Goal: Task Accomplishment & Management: Use online tool/utility

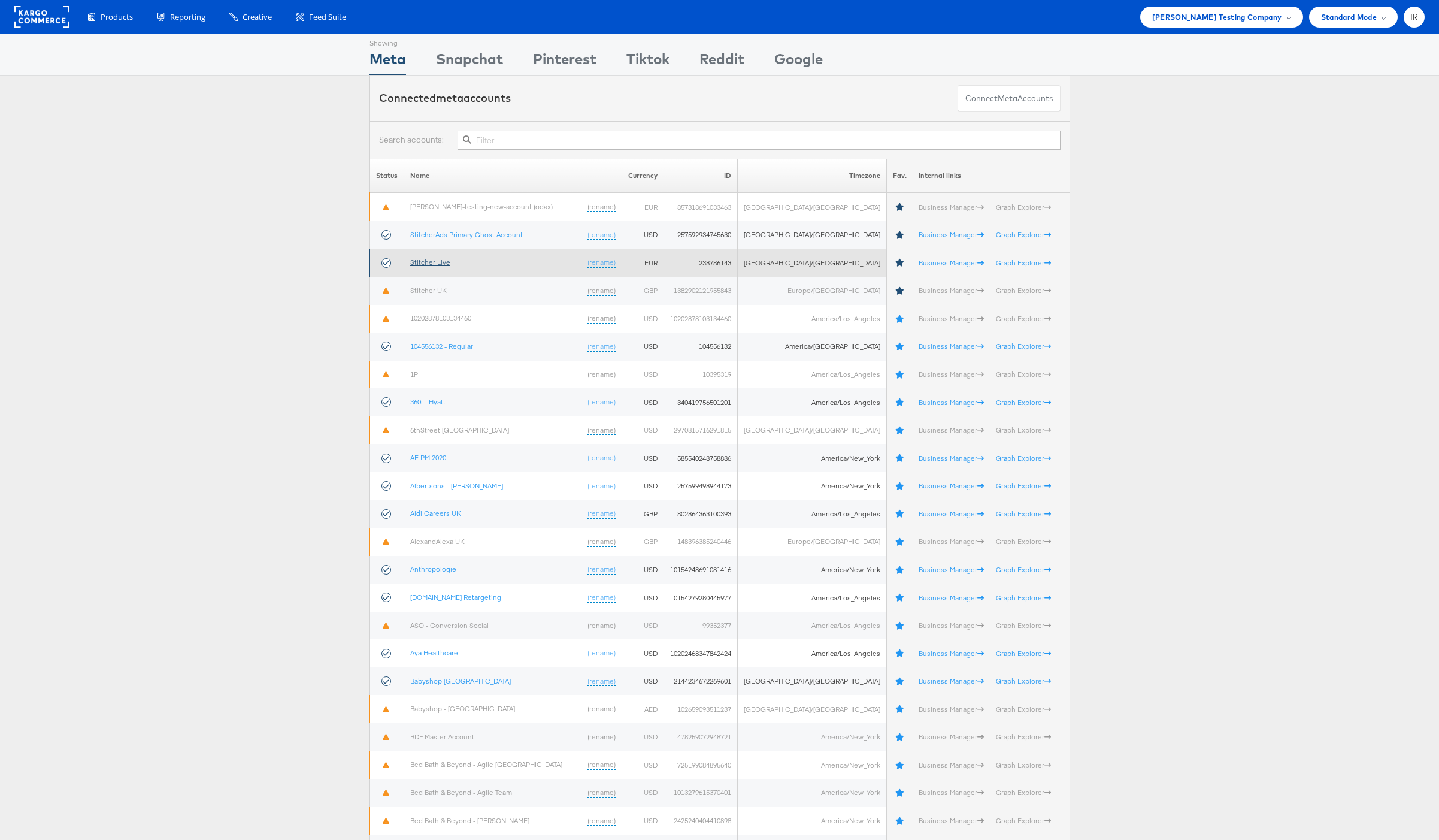
click at [447, 262] on link "Stitcher Live" at bounding box center [430, 262] width 40 height 9
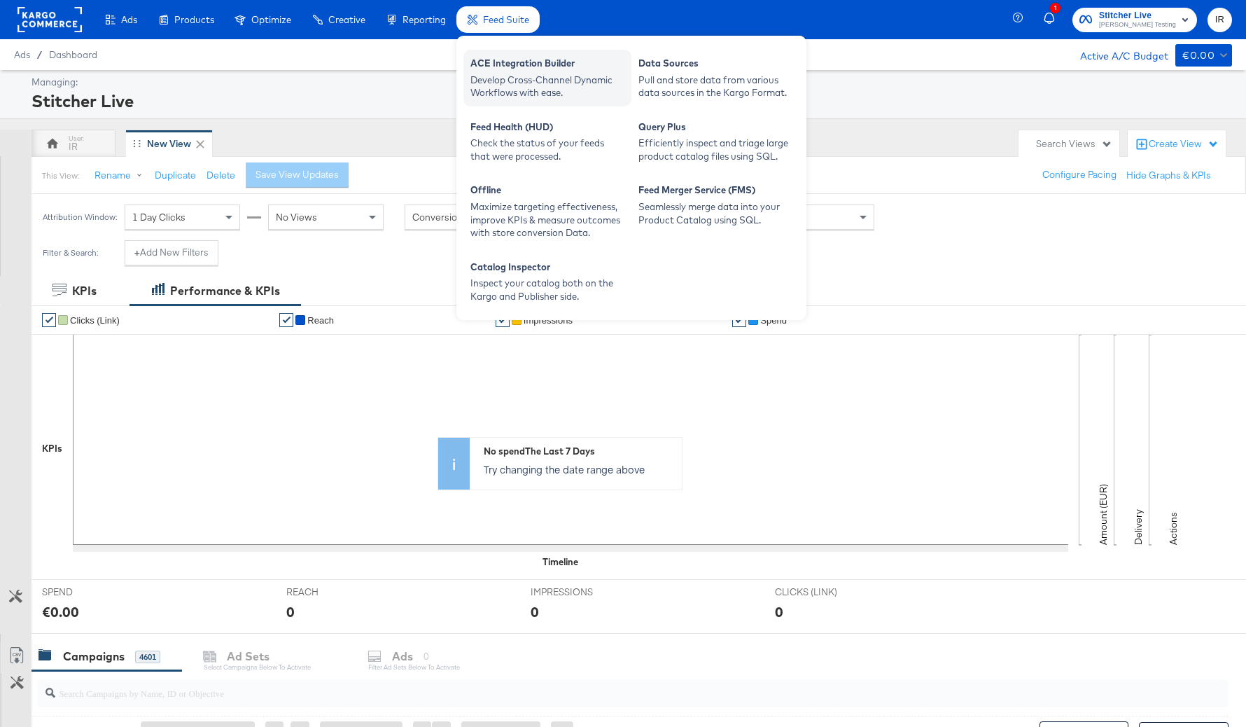
click at [528, 78] on div "Develop Cross-Channel Dynamic Workflows with ease." at bounding box center [548, 87] width 154 height 26
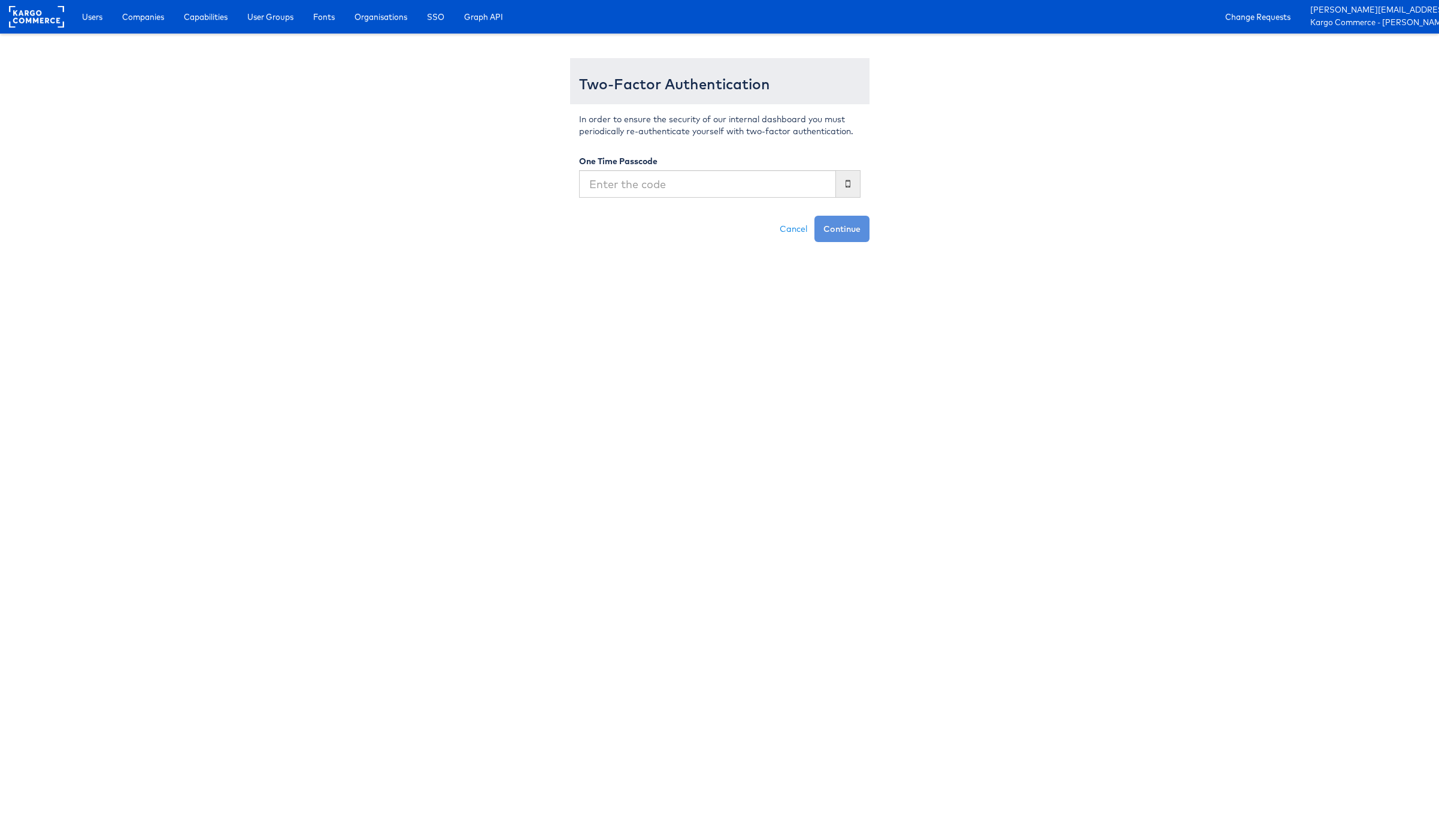
click at [709, 189] on input "text" at bounding box center [708, 184] width 257 height 27
type input "696447"
click at [814, 216] on button "Continue" at bounding box center [842, 228] width 55 height 27
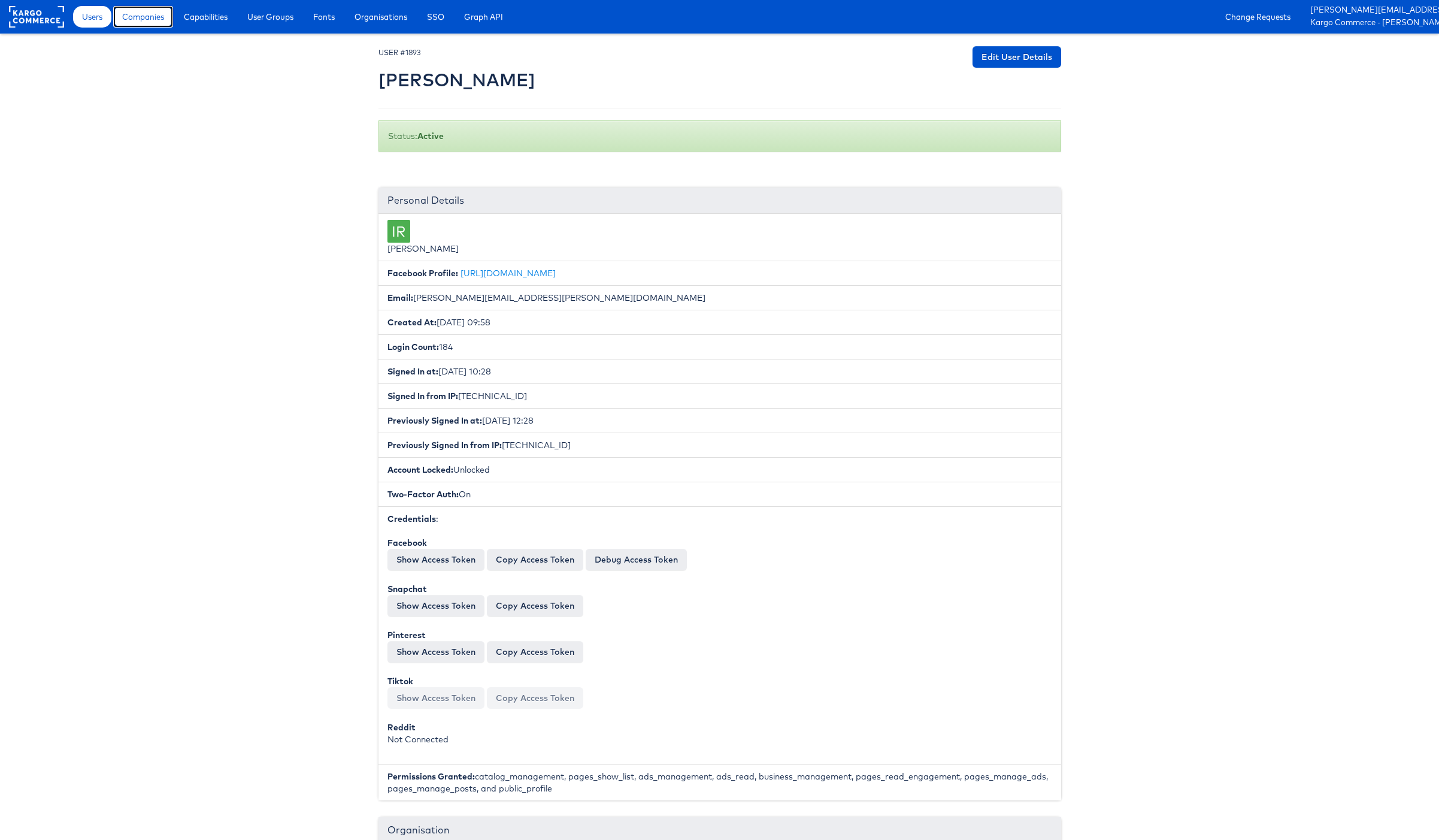
click at [157, 23] on link "Companies" at bounding box center [143, 16] width 60 height 21
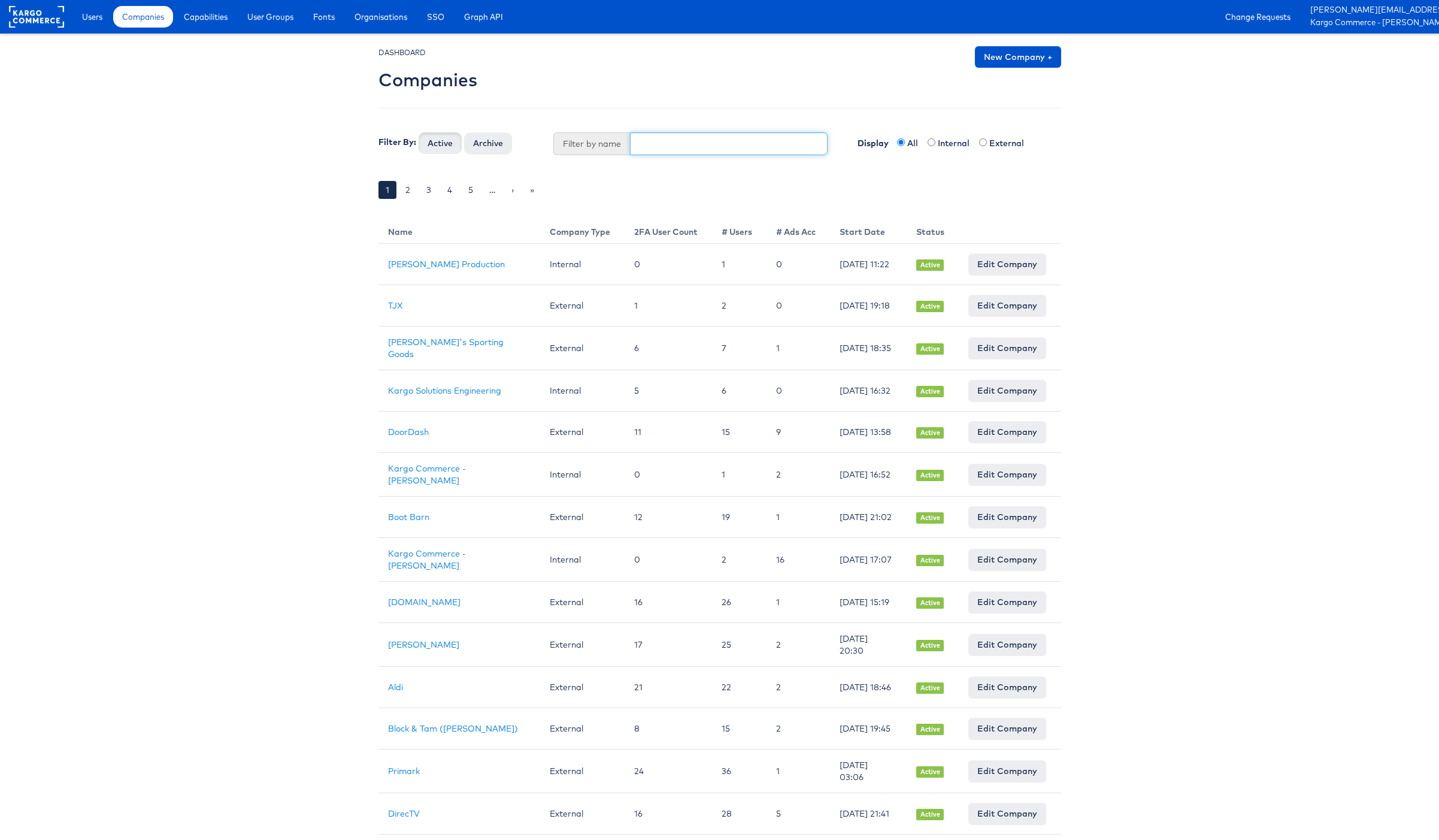
click at [680, 147] on input "text" at bounding box center [729, 144] width 198 height 23
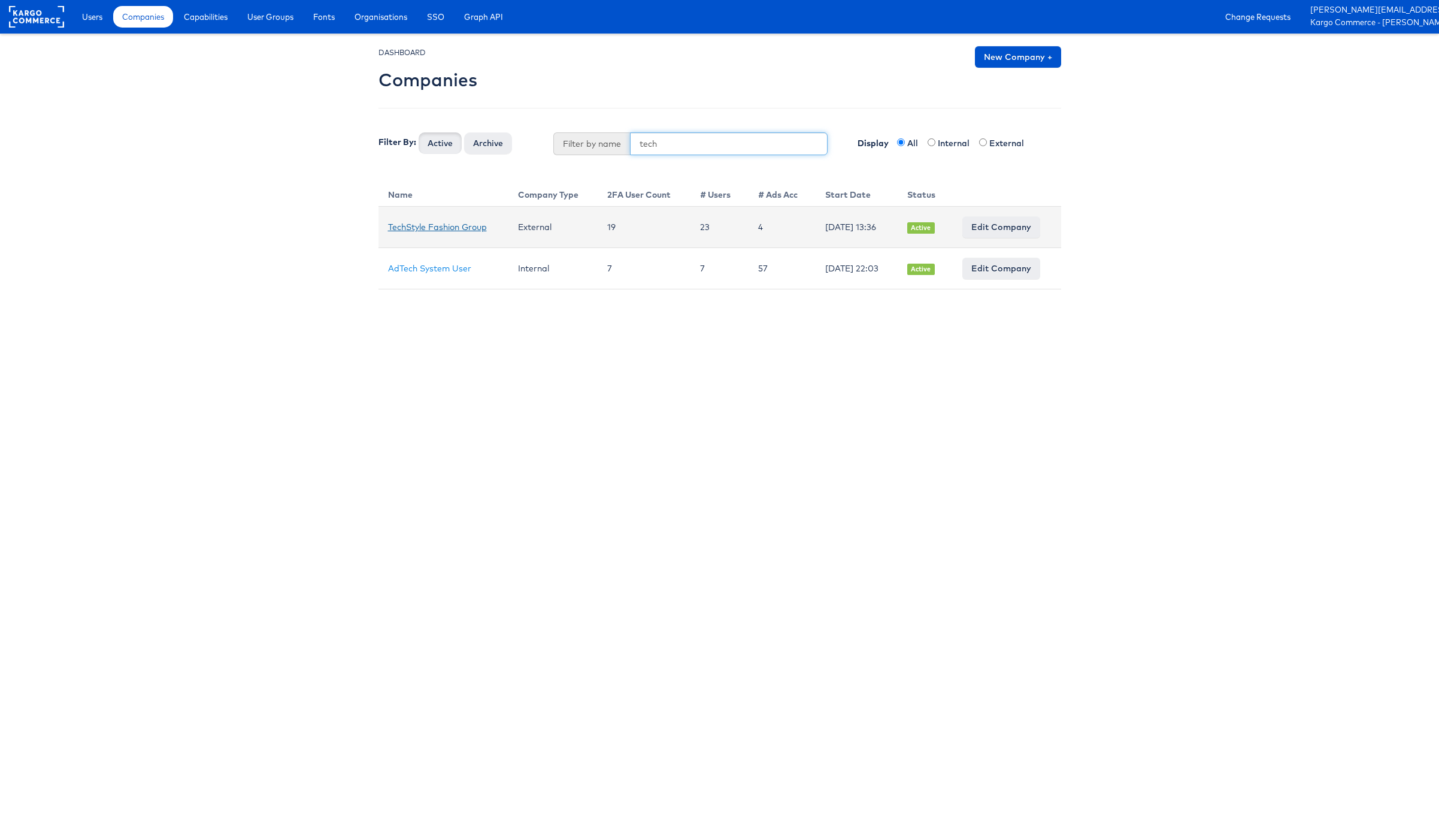
type input "tech"
click at [423, 222] on link "TechStyle Fashion Group" at bounding box center [438, 227] width 99 height 11
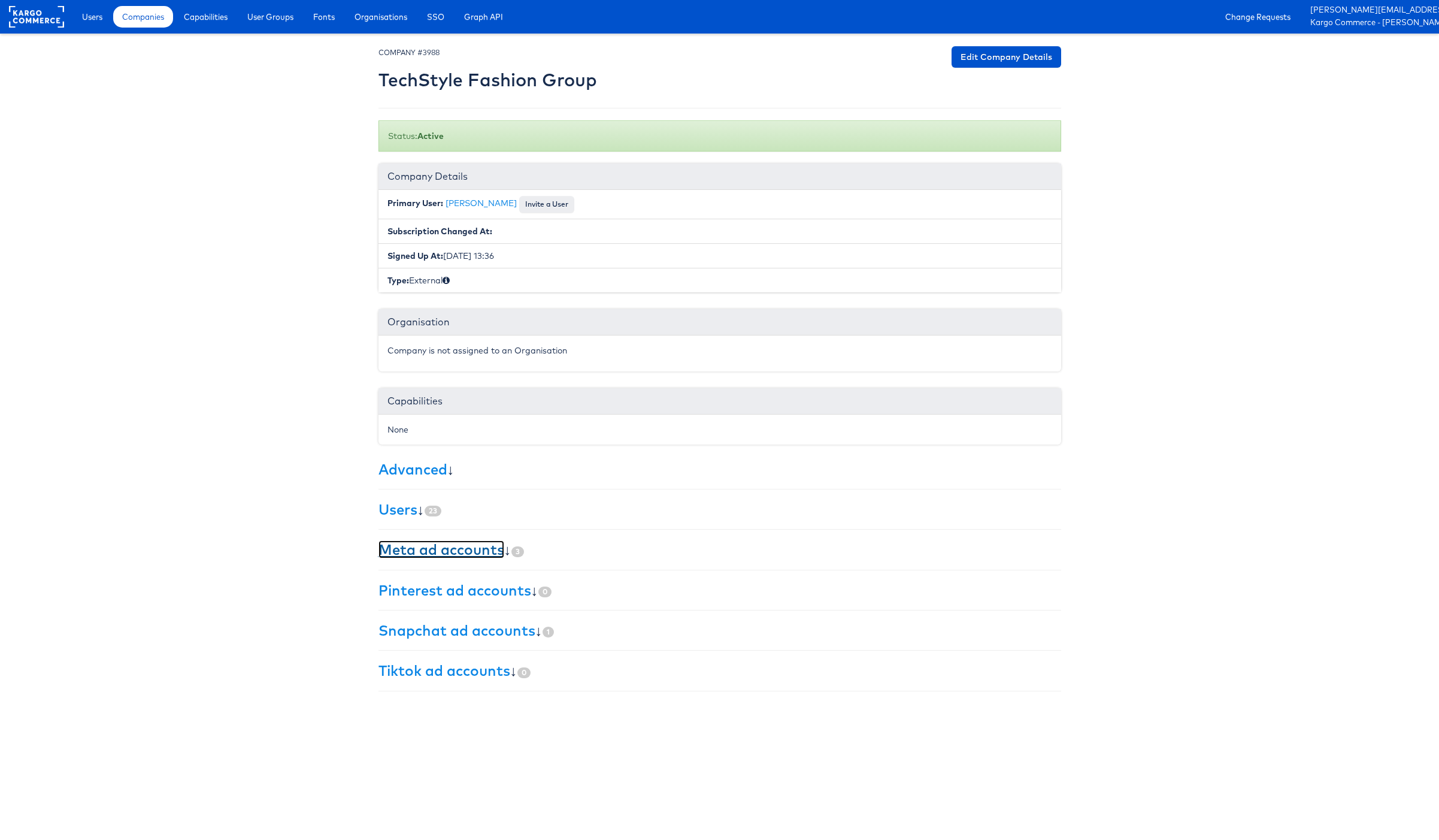
click at [475, 551] on link "Meta ad accounts" at bounding box center [441, 549] width 126 height 18
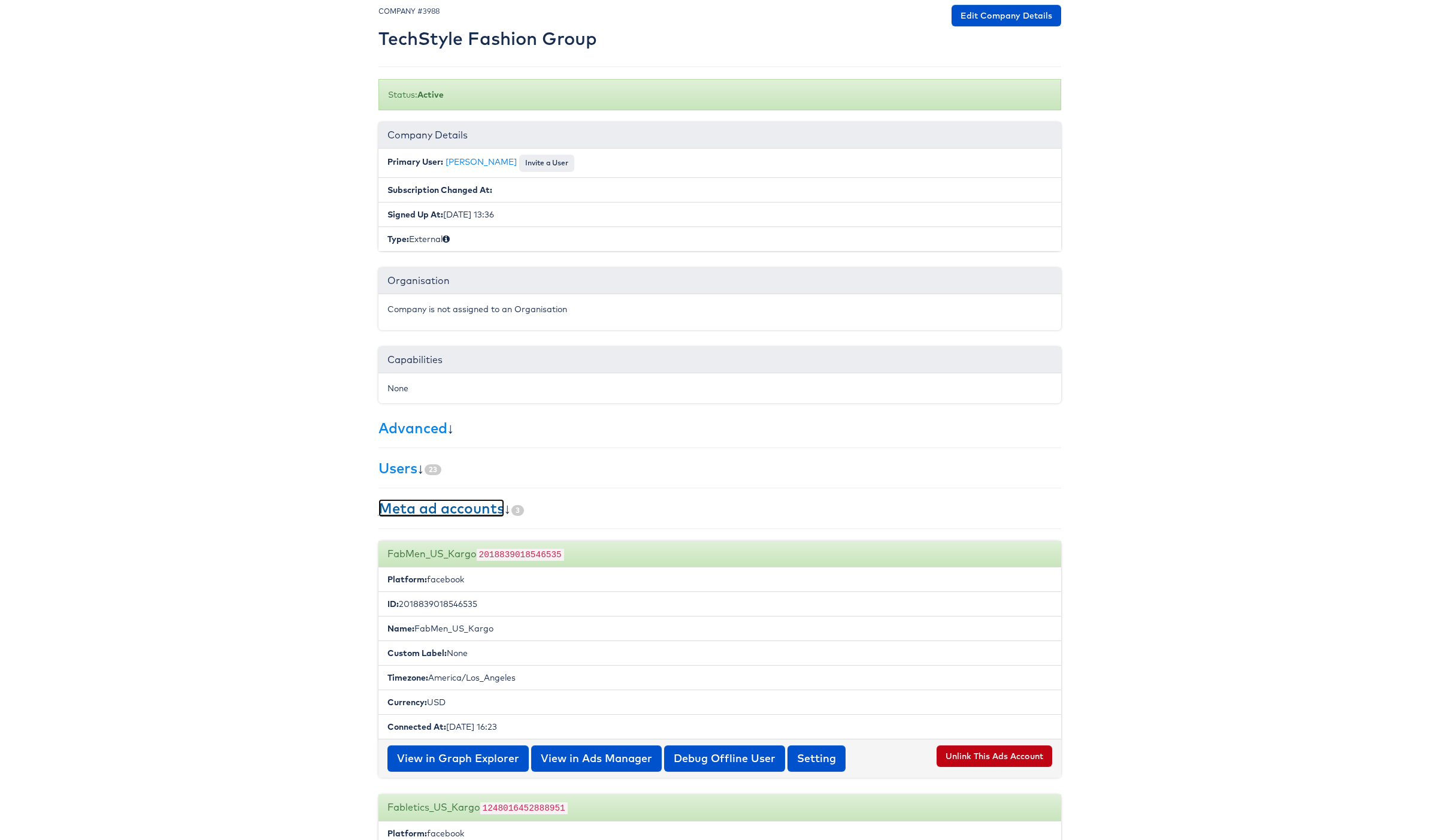
scroll to position [54, 0]
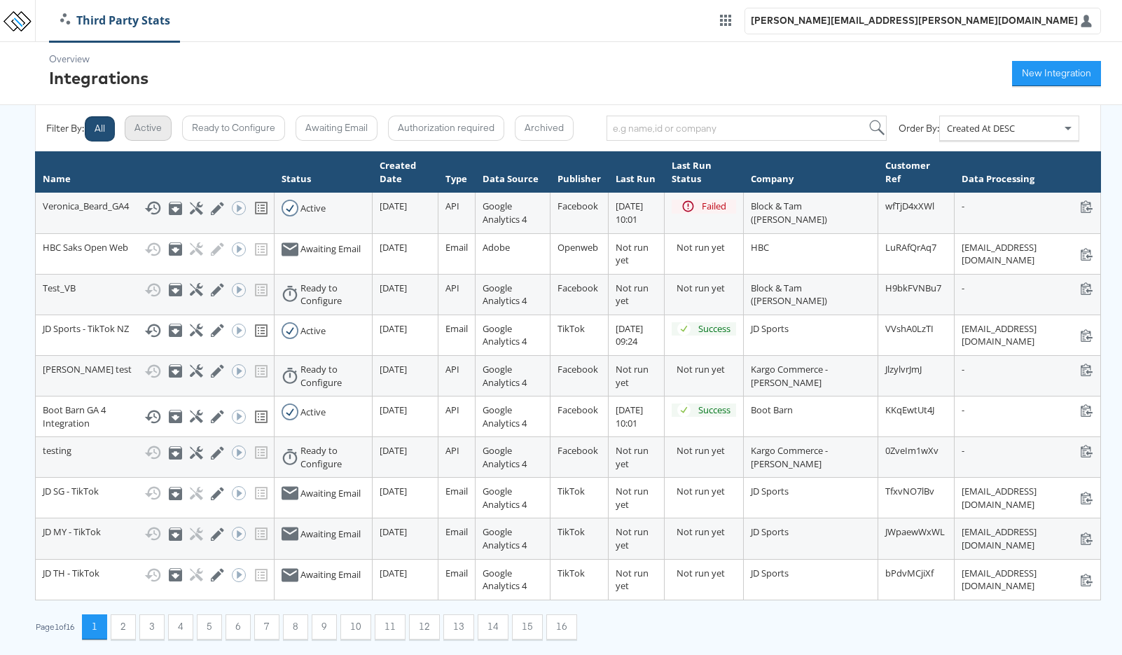
click at [155, 125] on button "Active" at bounding box center [148, 128] width 47 height 25
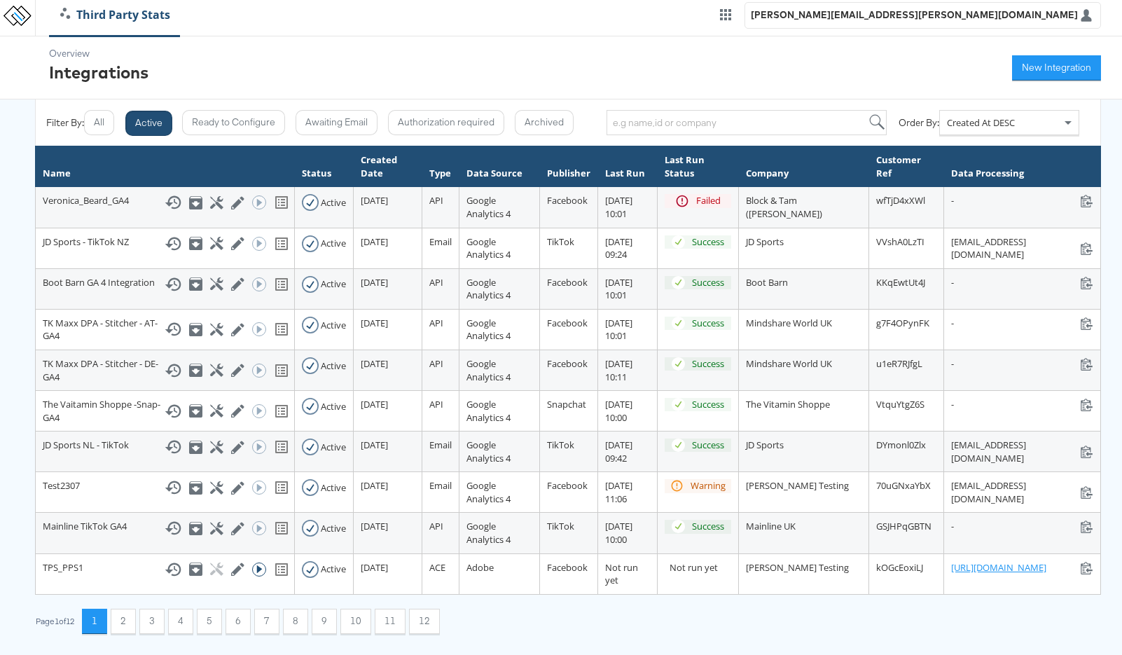
scroll to position [122, 0]
click at [132, 623] on button "2" at bounding box center [123, 620] width 25 height 25
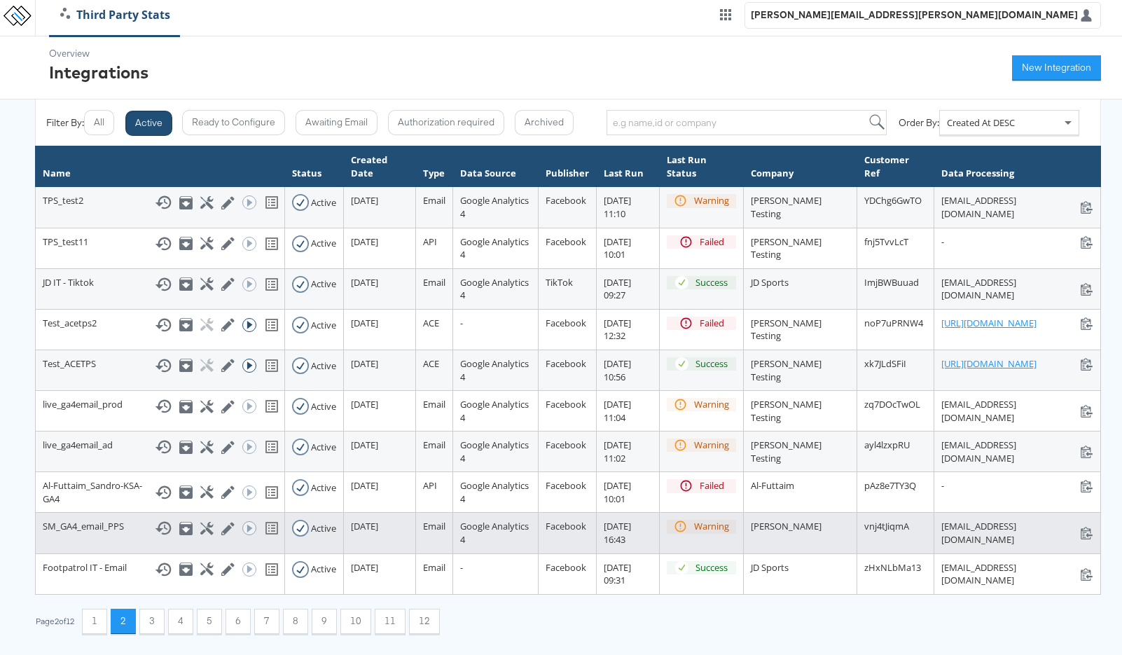
scroll to position [97, 0]
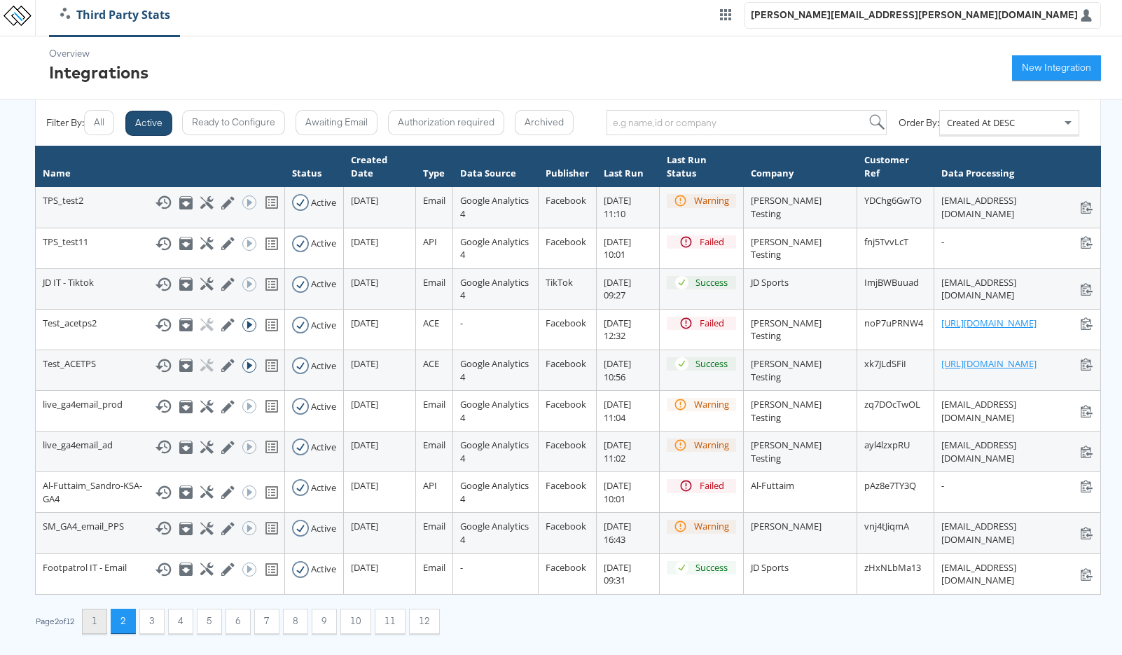
click at [97, 616] on button "1" at bounding box center [94, 620] width 25 height 25
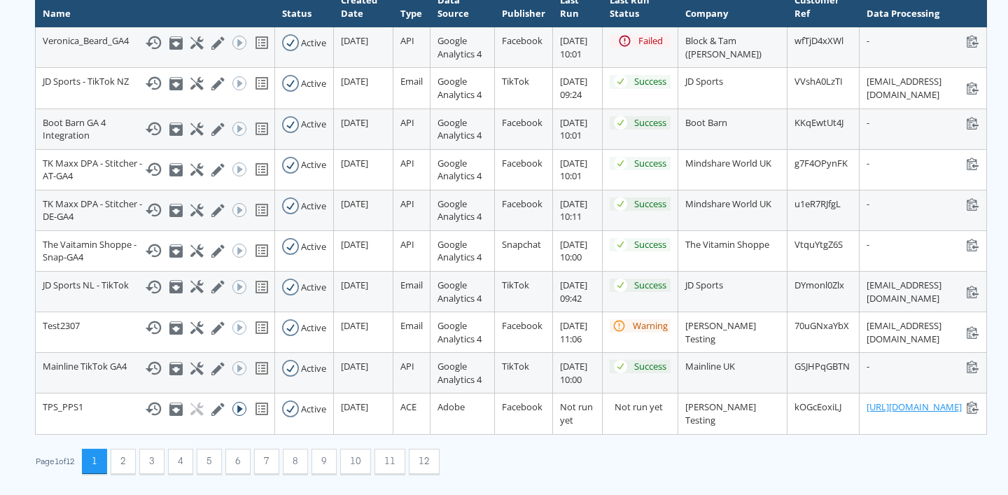
scroll to position [408, 0]
click at [127, 461] on button "2" at bounding box center [123, 461] width 25 height 25
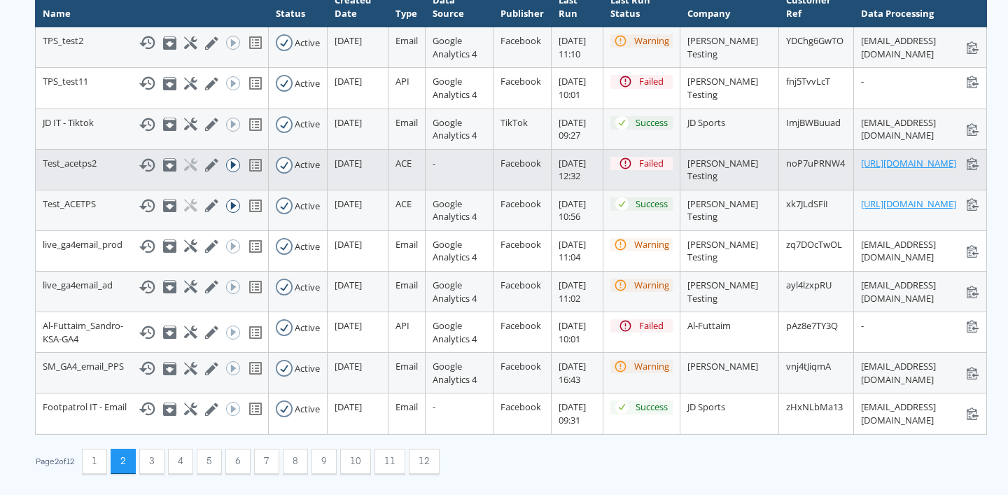
scroll to position [395, 0]
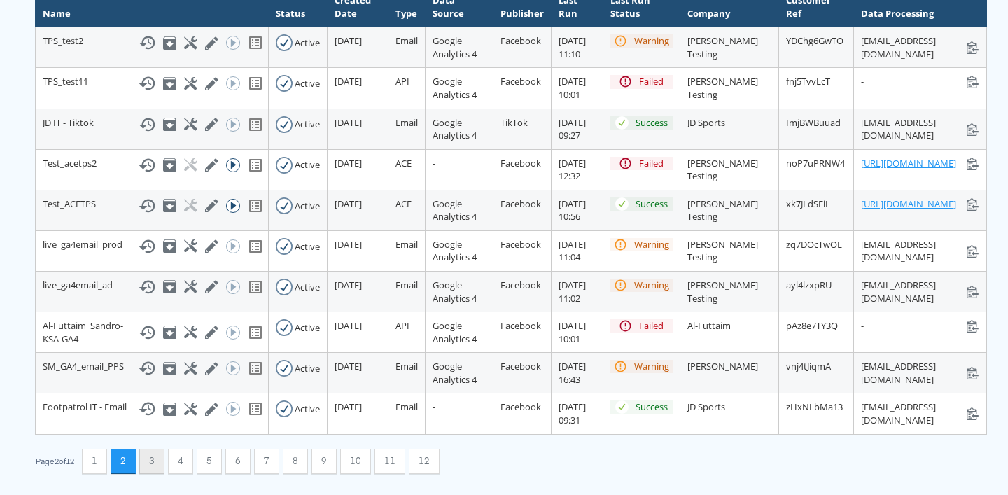
click at [160, 464] on button "3" at bounding box center [151, 461] width 25 height 25
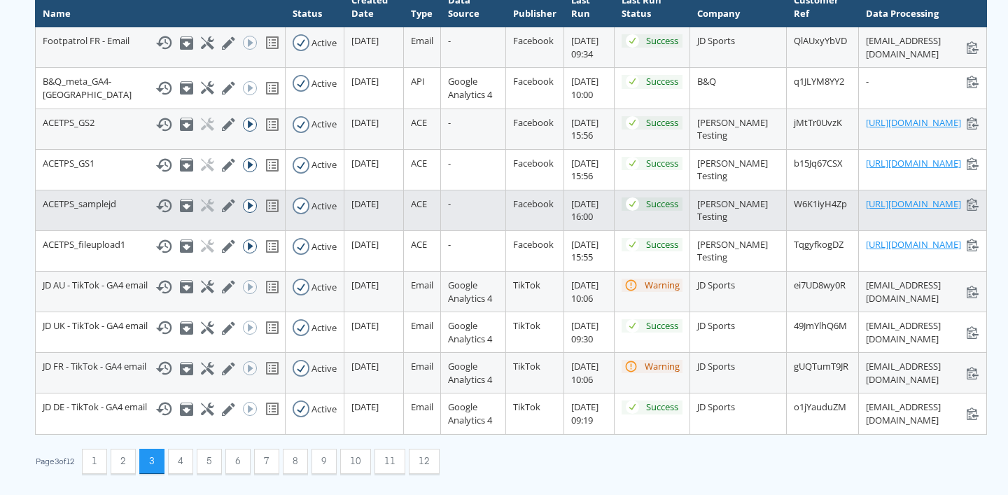
scroll to position [434, 0]
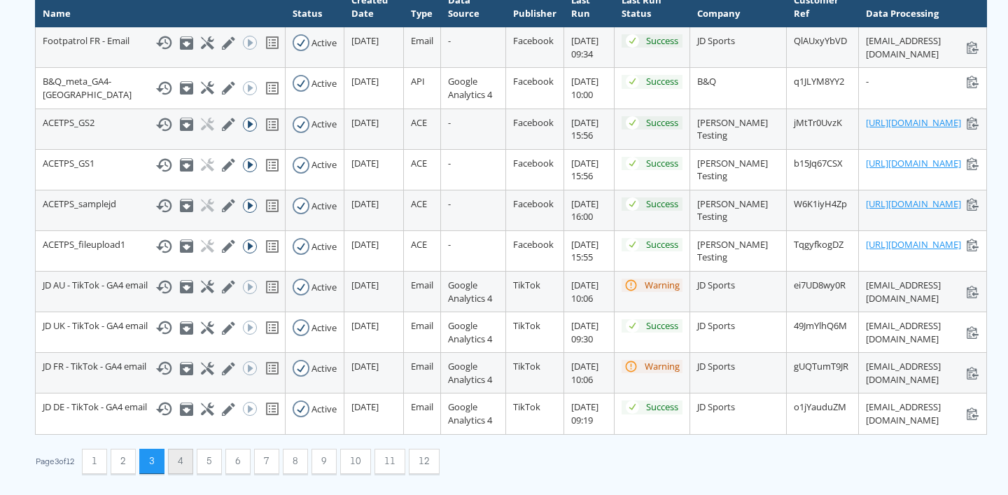
click at [188, 454] on button "4" at bounding box center [180, 461] width 25 height 25
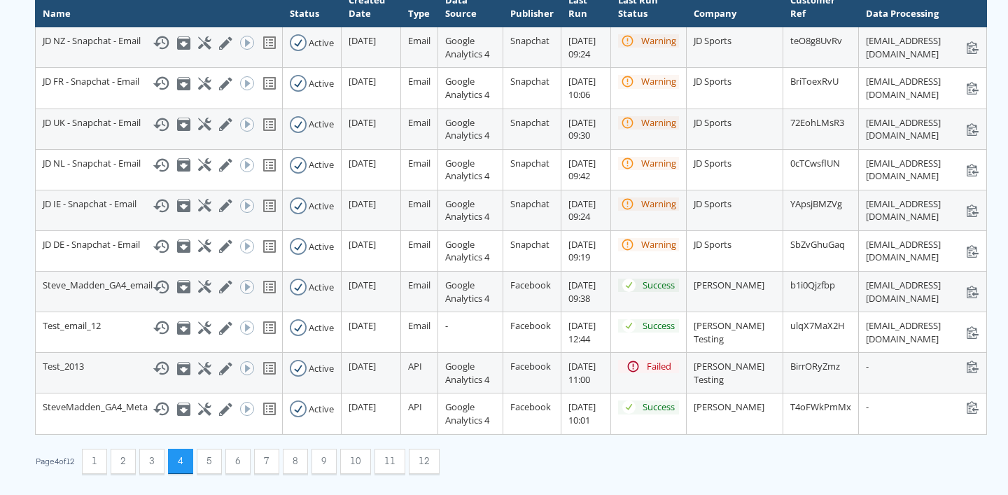
scroll to position [421, 0]
click at [186, 461] on button "4" at bounding box center [180, 461] width 25 height 25
click at [207, 463] on button "5" at bounding box center [209, 461] width 25 height 25
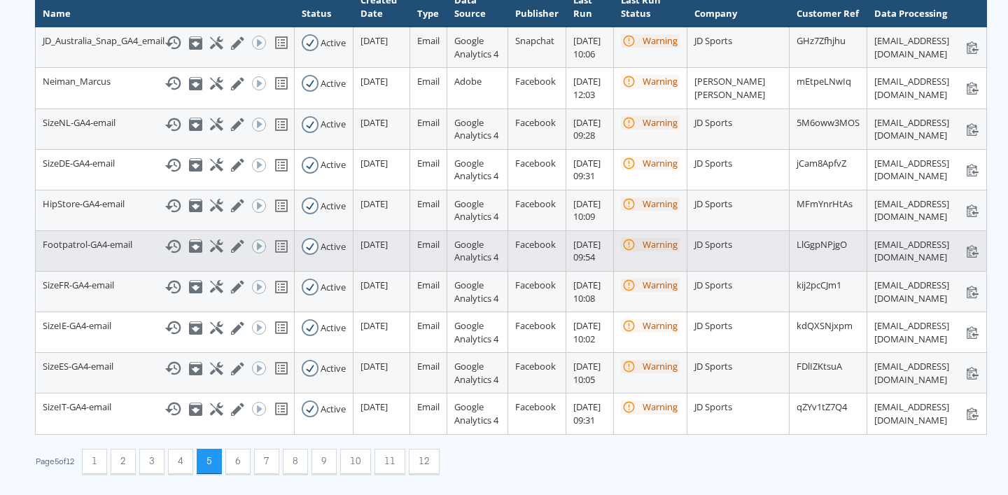
scroll to position [434, 0]
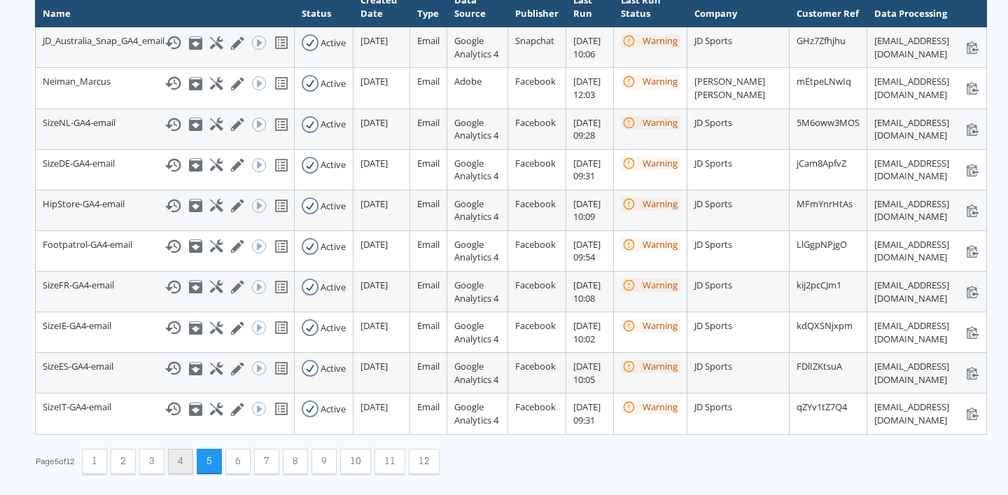
click at [191, 458] on button "4" at bounding box center [180, 461] width 25 height 25
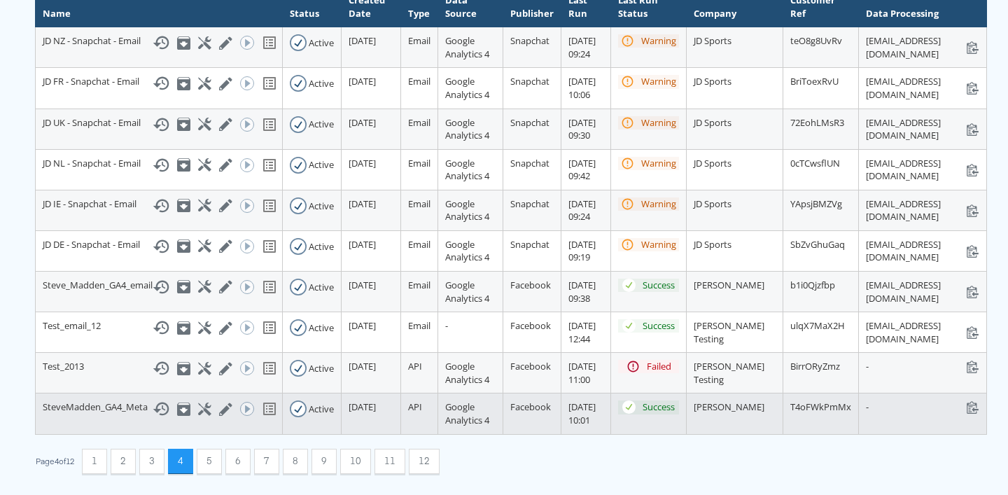
scroll to position [421, 0]
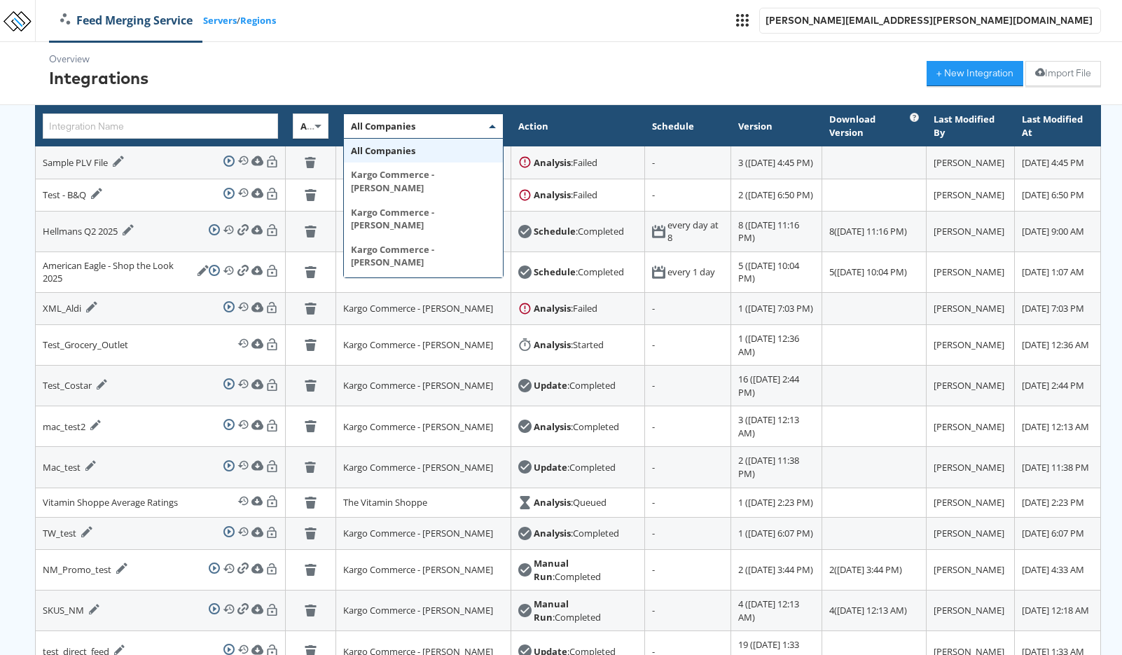
click at [365, 121] on span "All Companies" at bounding box center [383, 126] width 64 height 13
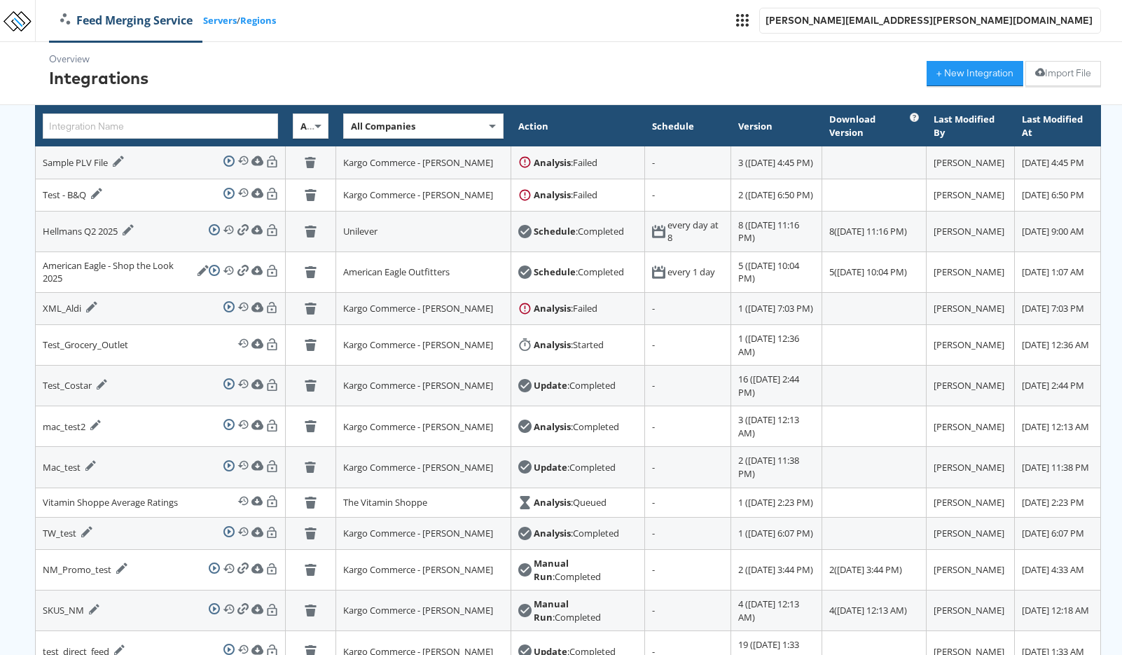
click at [482, 95] on div "Overview Integrations + New Integration Import File" at bounding box center [561, 73] width 1122 height 63
click at [843, 65] on div "Overview Integrations + New Integration Import File" at bounding box center [561, 73] width 1122 height 63
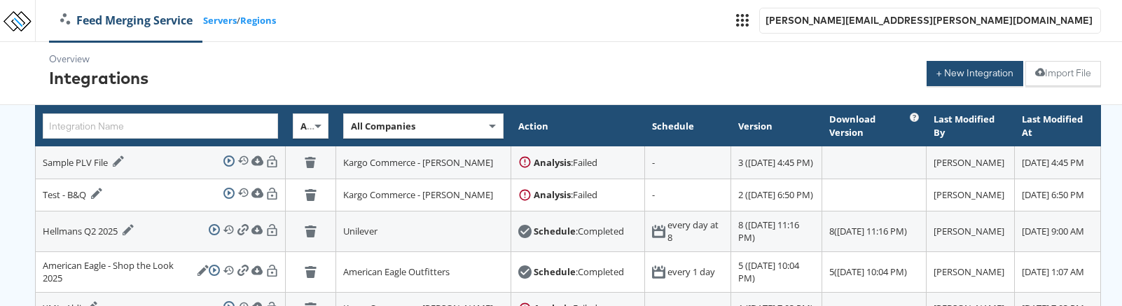
click at [968, 68] on button "+ New Integration" at bounding box center [974, 73] width 97 height 25
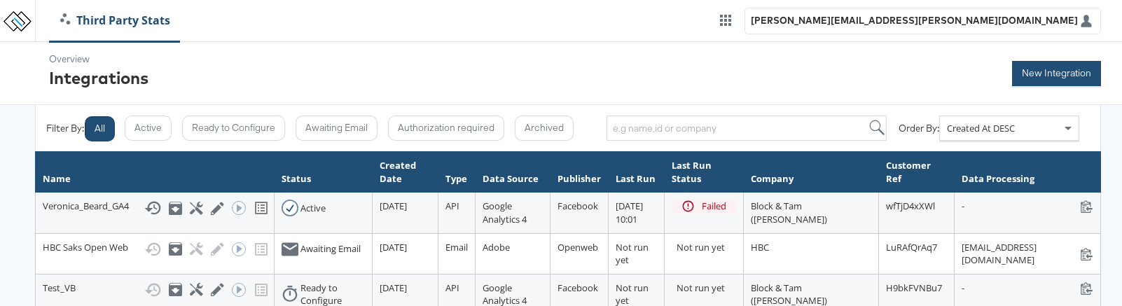
click at [1043, 76] on button "New Integration" at bounding box center [1056, 73] width 89 height 25
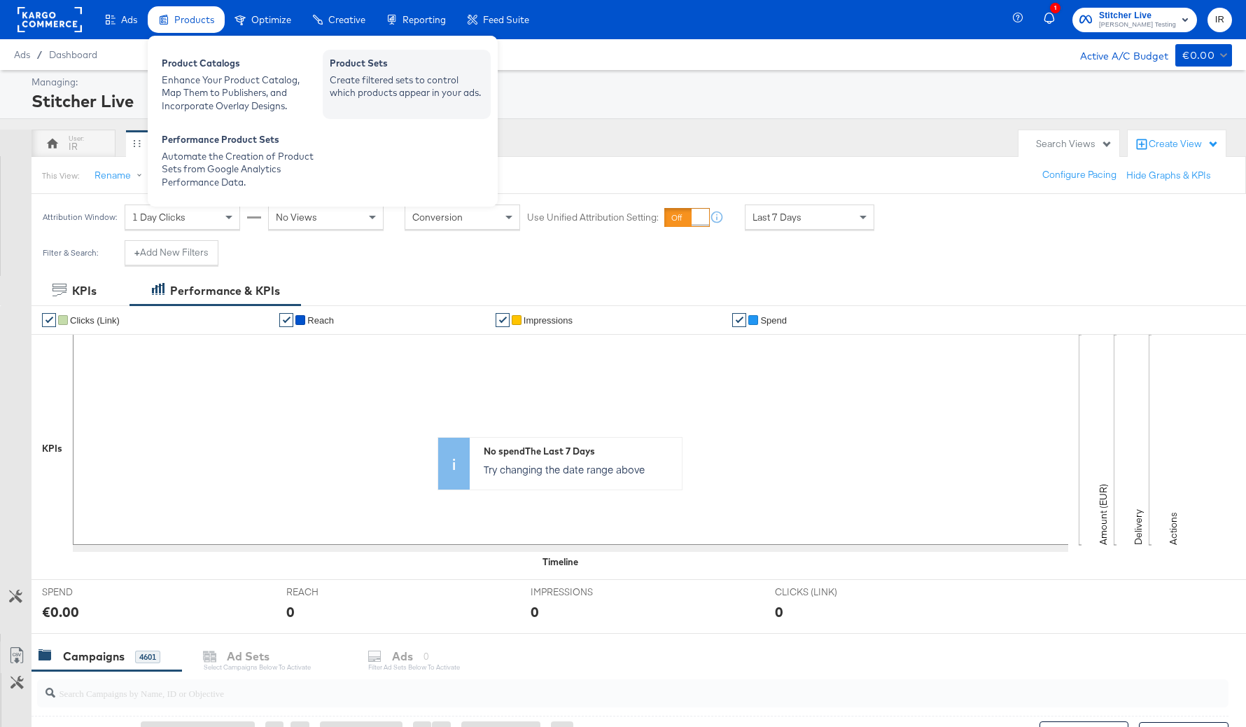
click at [356, 81] on div "Create filtered sets to control which products appear in your ads." at bounding box center [407, 87] width 154 height 26
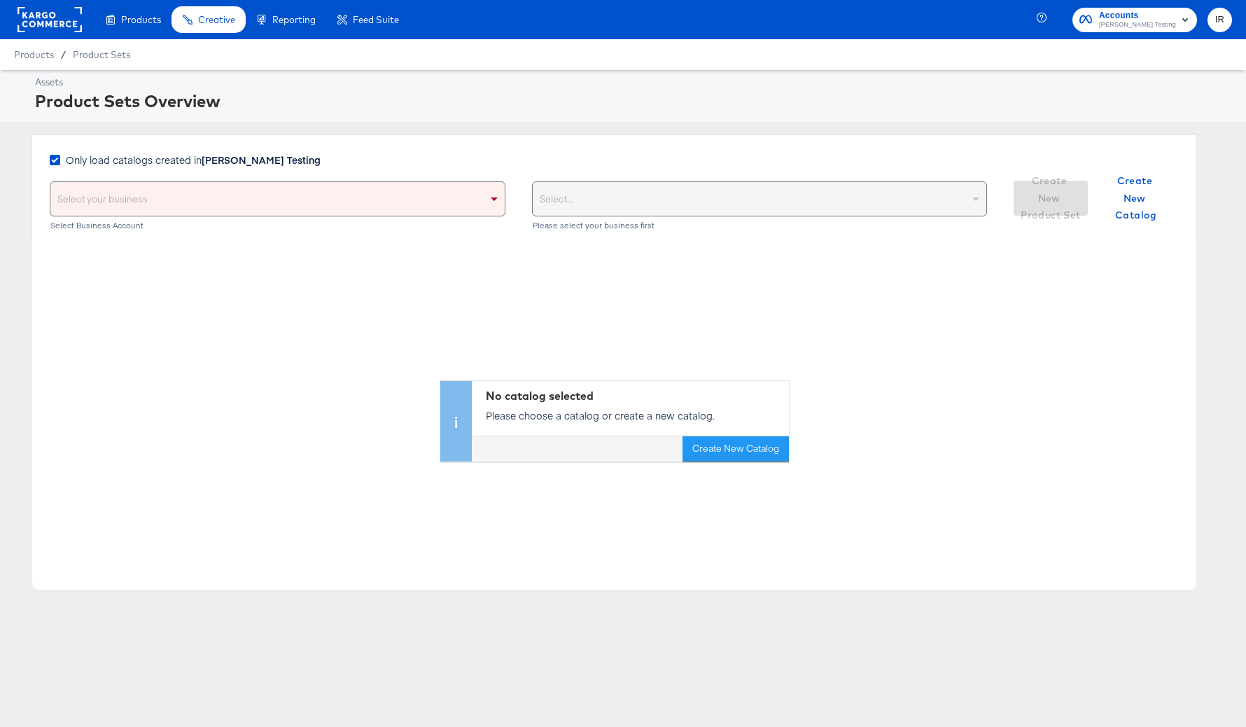
click at [256, 204] on div "Select your business" at bounding box center [277, 199] width 454 height 34
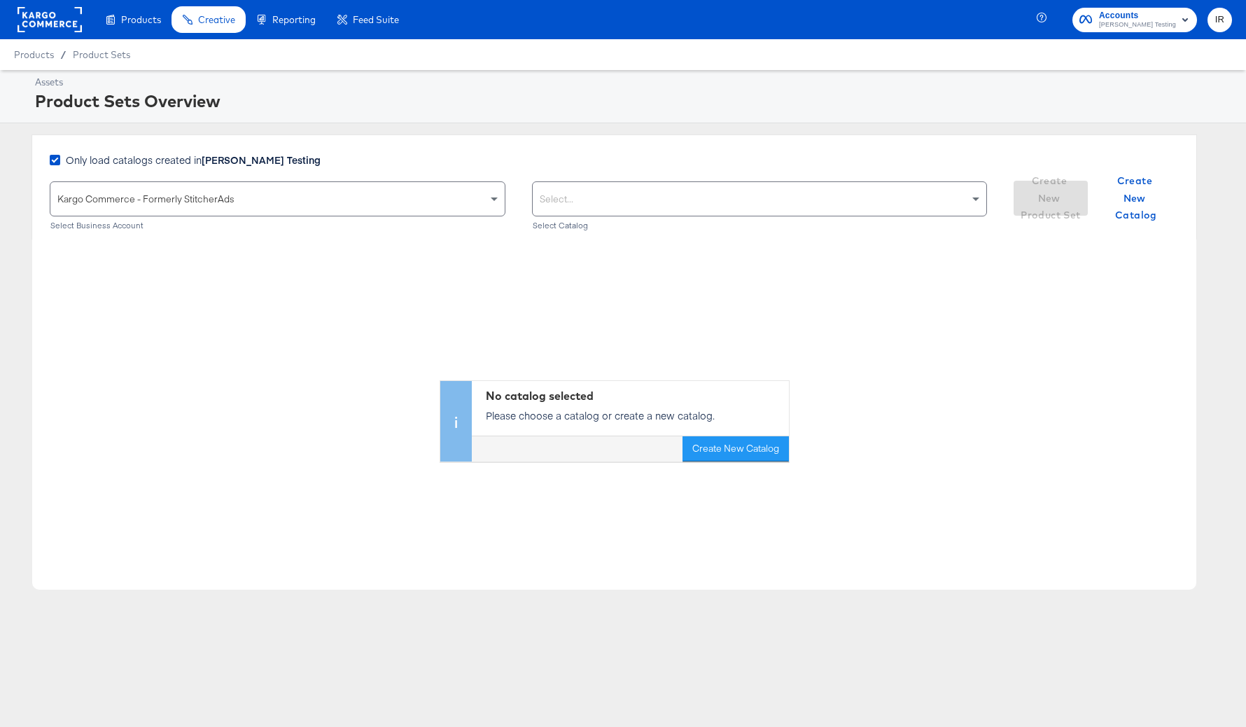
click at [566, 201] on div "Select..." at bounding box center [760, 199] width 454 height 34
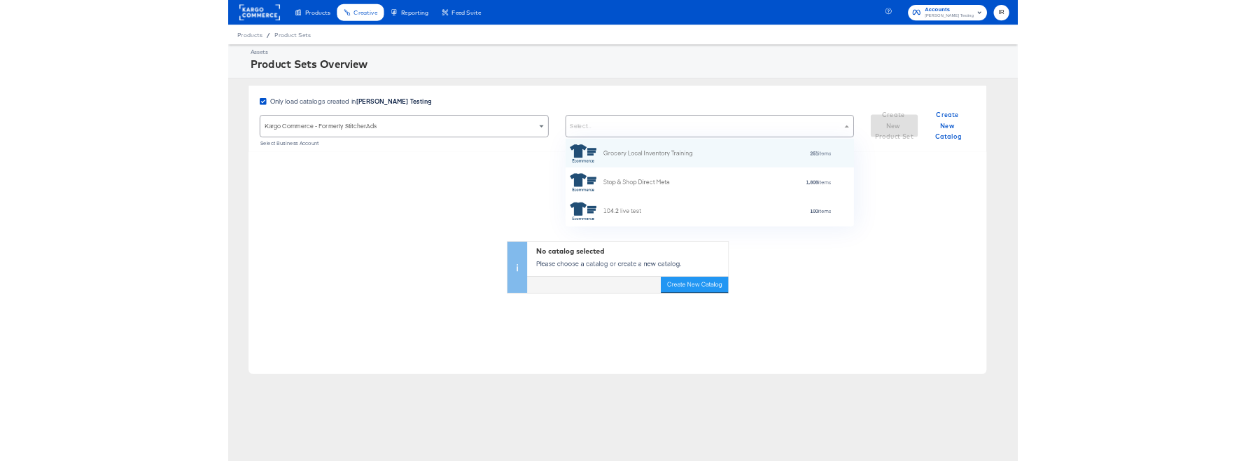
scroll to position [138, 456]
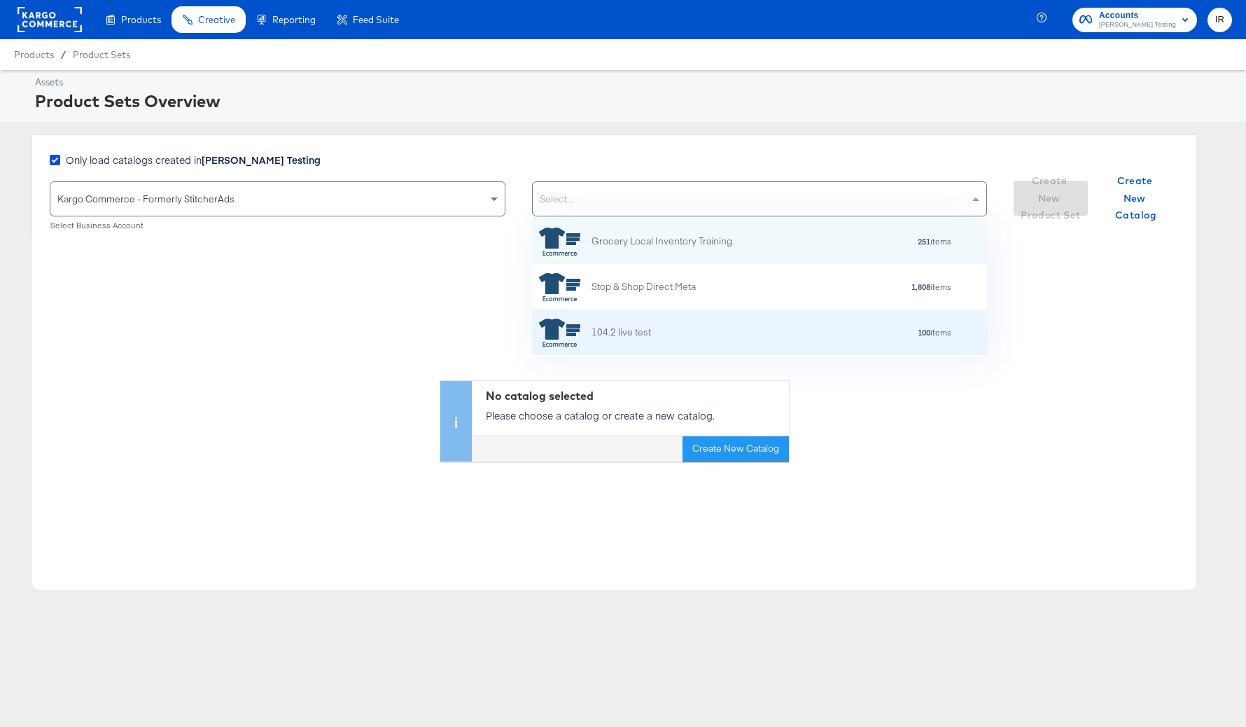
click at [652, 324] on div "104.2 live test 100 items" at bounding box center [758, 332] width 438 height 28
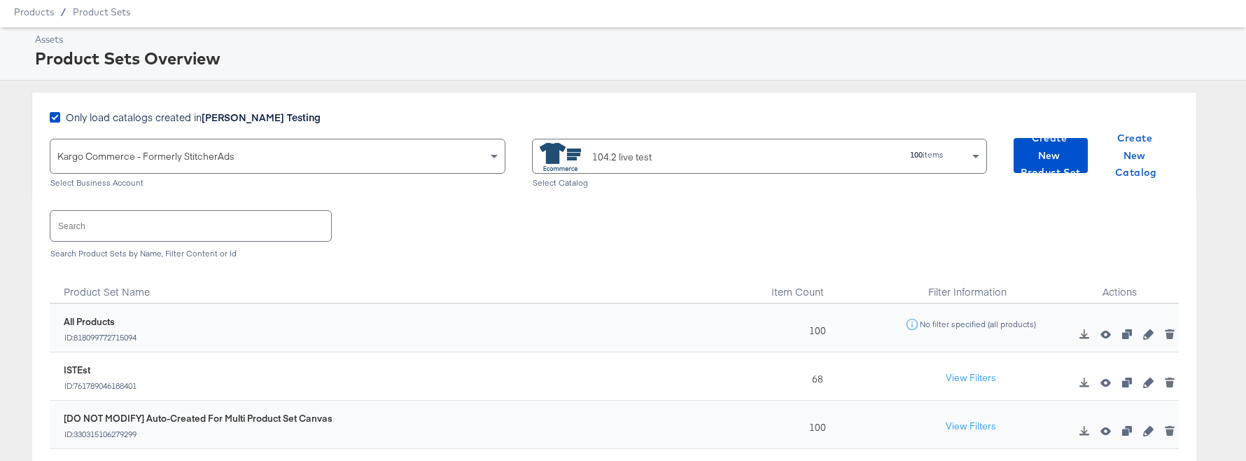
scroll to position [48, 0]
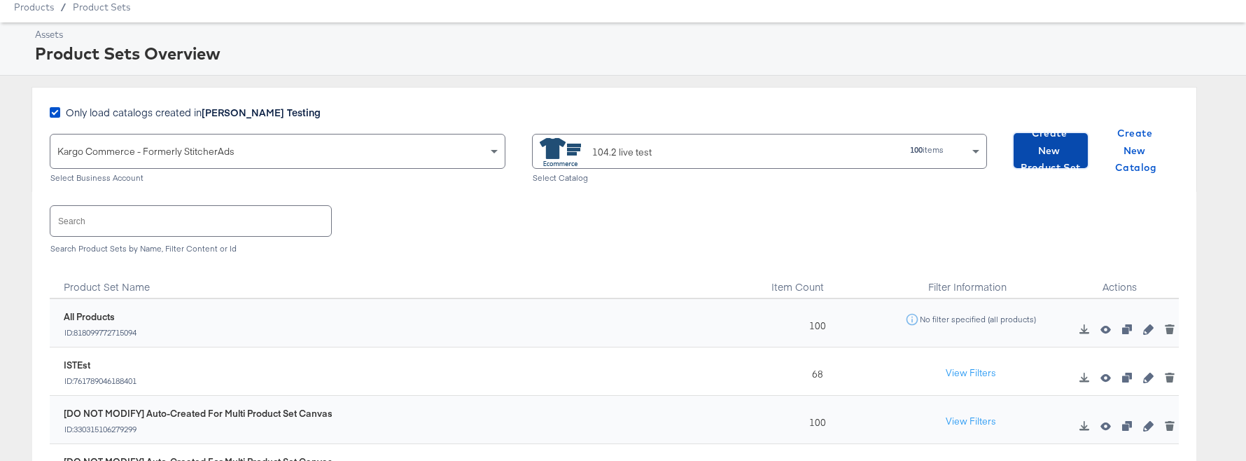
click at [1056, 148] on span "Create New Product Set" at bounding box center [1050, 151] width 63 height 52
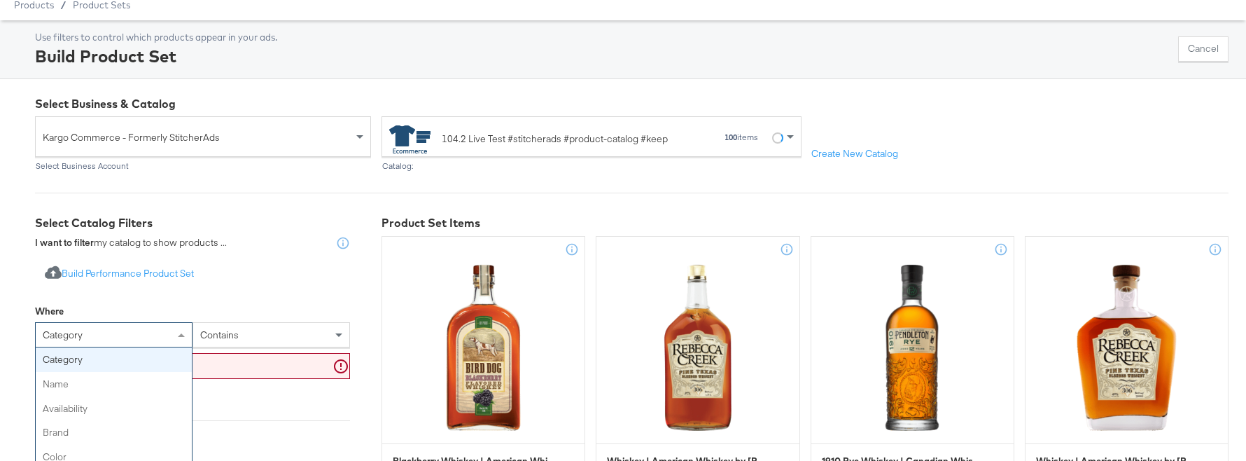
scroll to position [76, 0]
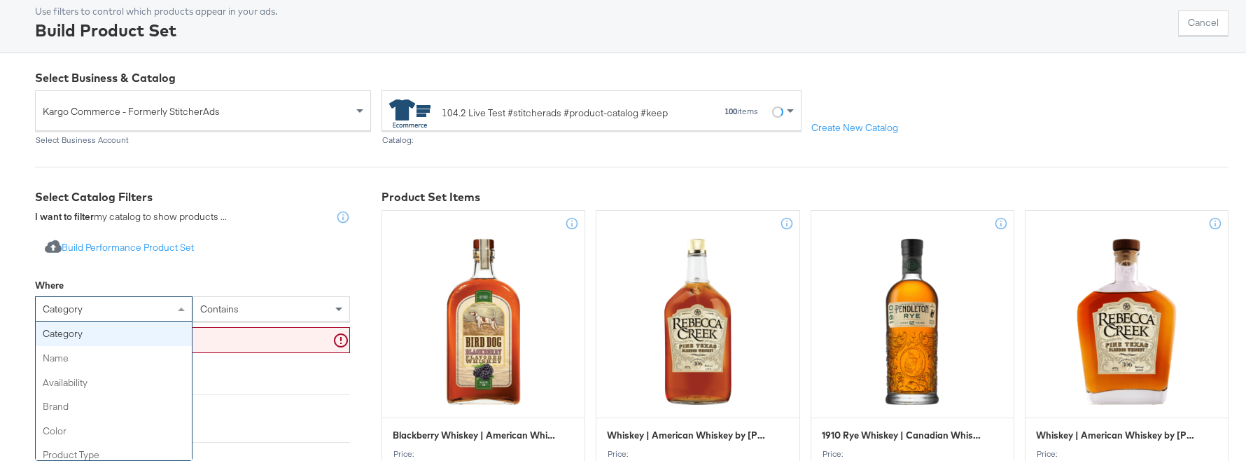
click at [158, 321] on div "category category name availability brand color product type product tags price…" at bounding box center [114, 308] width 158 height 25
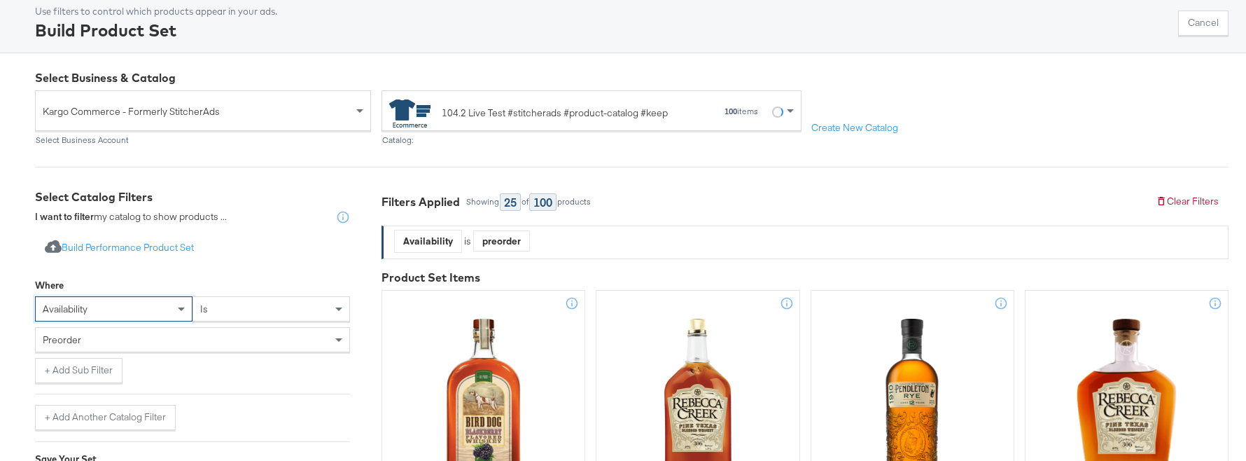
click at [155, 344] on div "preorder" at bounding box center [193, 340] width 314 height 24
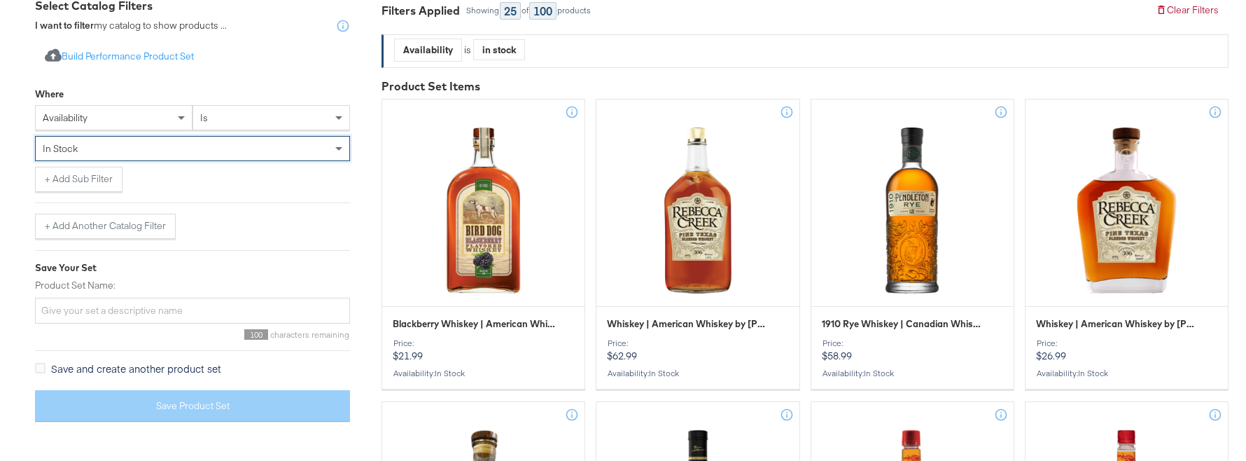
scroll to position [268, 0]
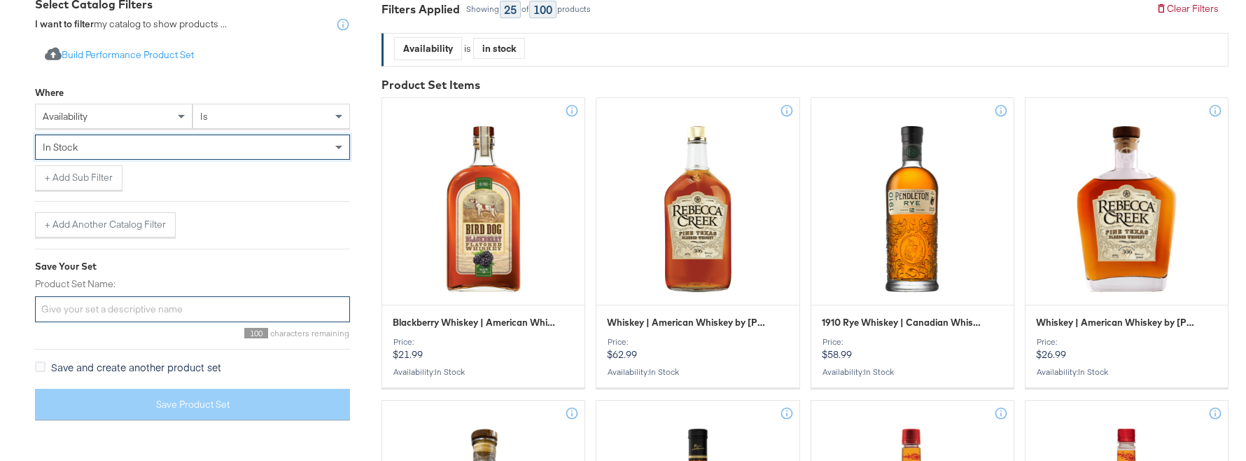
click at [176, 312] on input "Product Set Name:" at bounding box center [192, 309] width 315 height 26
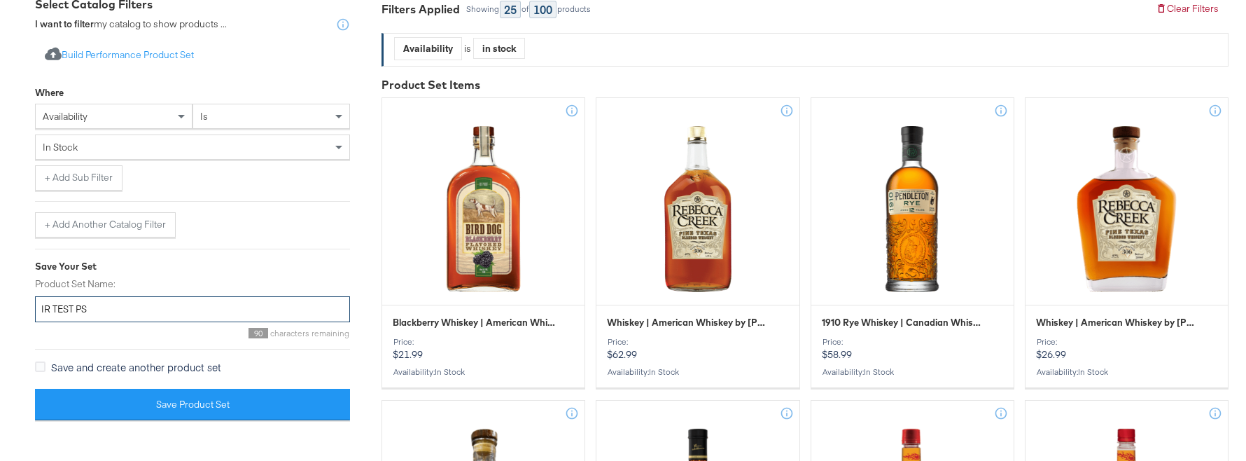
type input "IR TEST PS"
click at [286, 368] on div "Save and create another product set" at bounding box center [192, 369] width 315 height 18
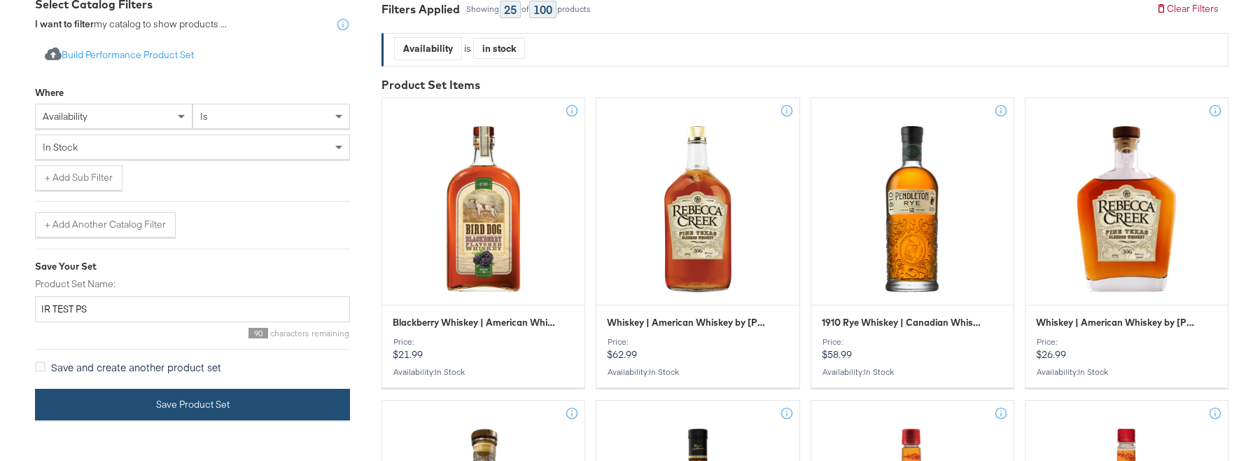
click at [227, 400] on button "Save Product Set" at bounding box center [192, 405] width 315 height 32
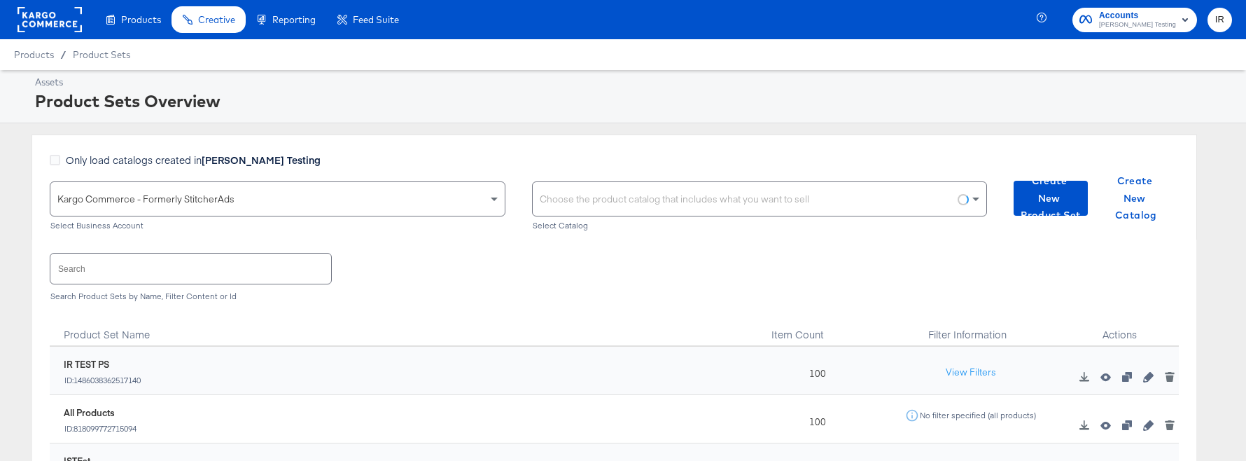
scroll to position [25, 0]
